Goal: Transaction & Acquisition: Book appointment/travel/reservation

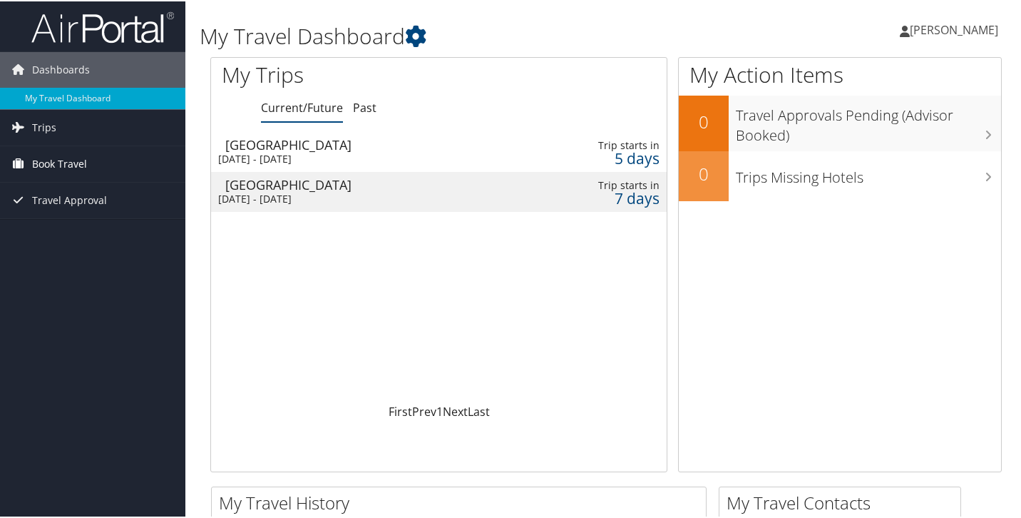
click at [22, 178] on link "Book Travel" at bounding box center [92, 163] width 185 height 36
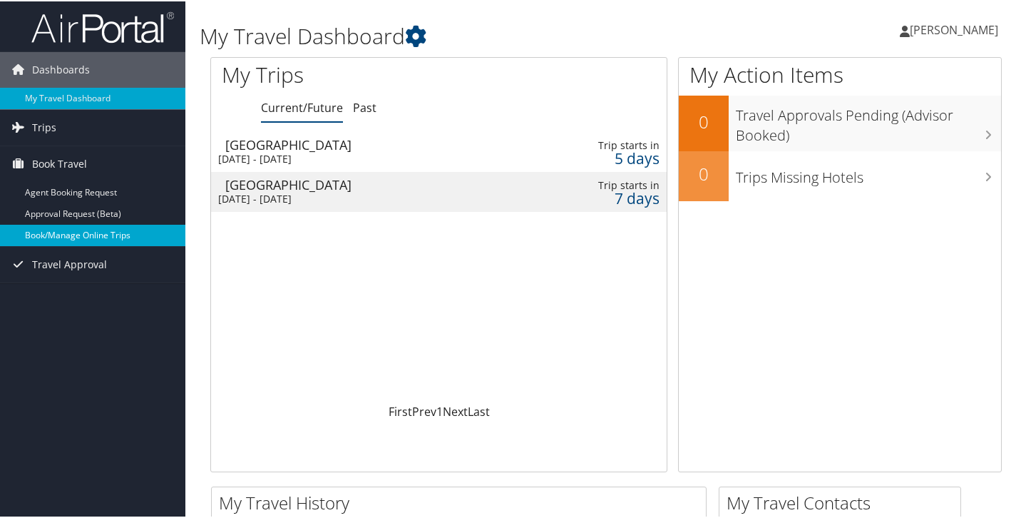
click at [99, 232] on link "Book/Manage Online Trips" at bounding box center [92, 233] width 185 height 21
click at [74, 239] on link "Book/Manage Online Trips" at bounding box center [92, 233] width 185 height 21
